Goal: Task Accomplishment & Management: Use online tool/utility

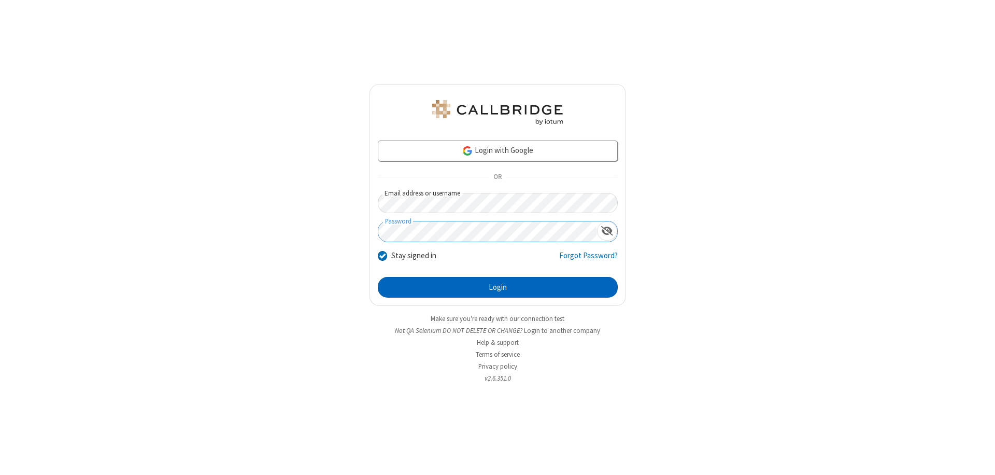
click at [497, 287] on button "Login" at bounding box center [498, 287] width 240 height 21
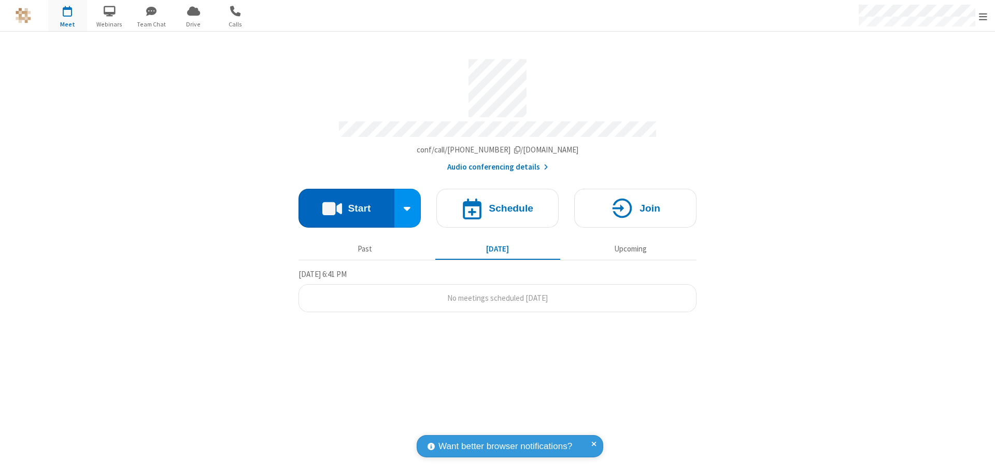
click at [346, 203] on button "Start" at bounding box center [346, 208] width 96 height 39
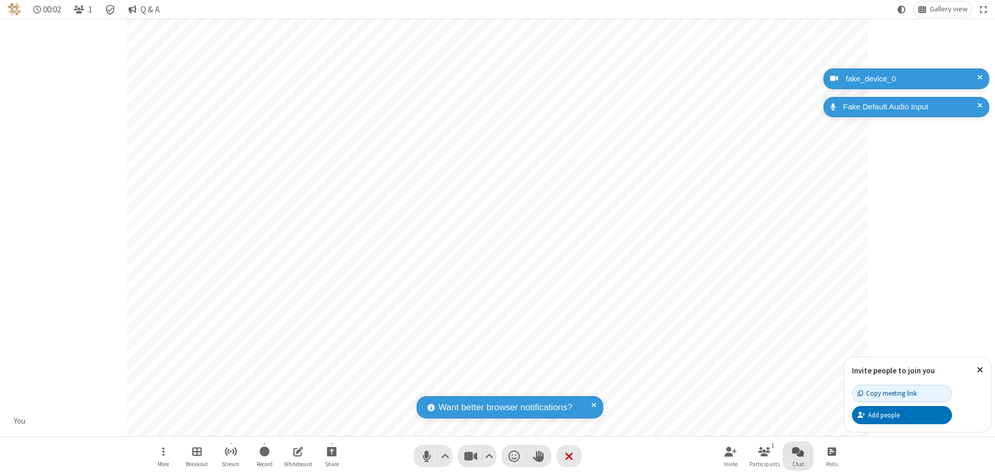
click at [798, 451] on span "Open chat" at bounding box center [798, 450] width 12 height 13
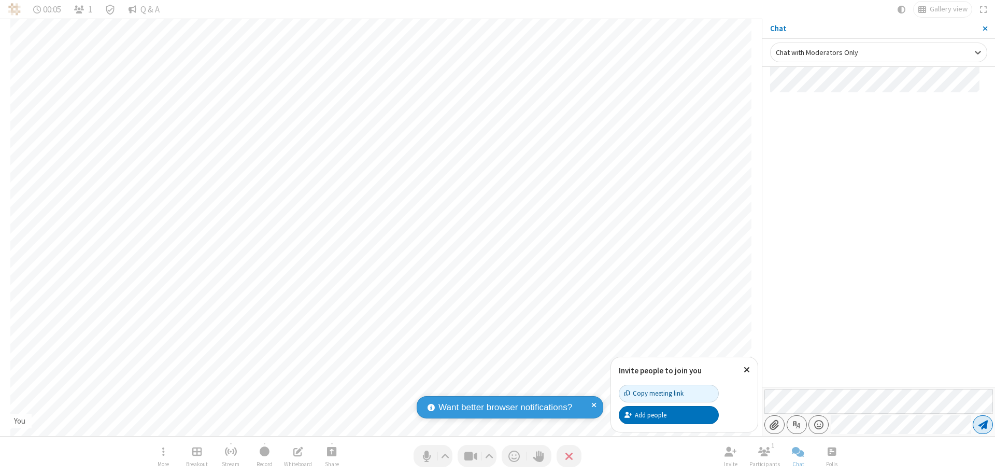
click at [982, 424] on span "Send message" at bounding box center [982, 424] width 9 height 10
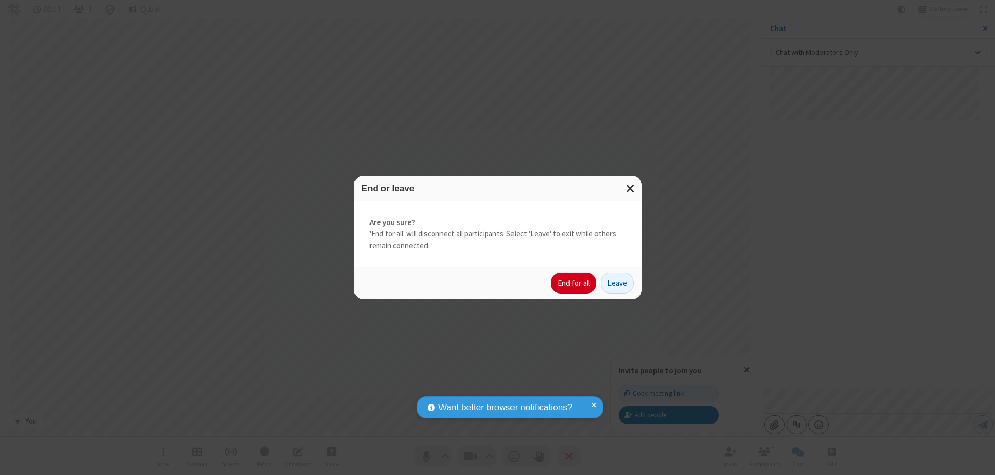
click at [574, 283] on button "End for all" at bounding box center [574, 282] width 46 height 21
